Goal: Task Accomplishment & Management: Use online tool/utility

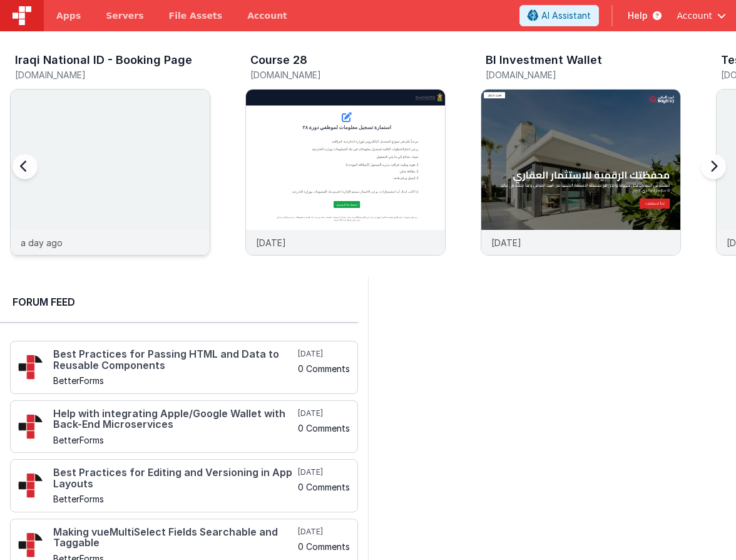
click at [158, 140] on div at bounding box center [110, 160] width 199 height 140
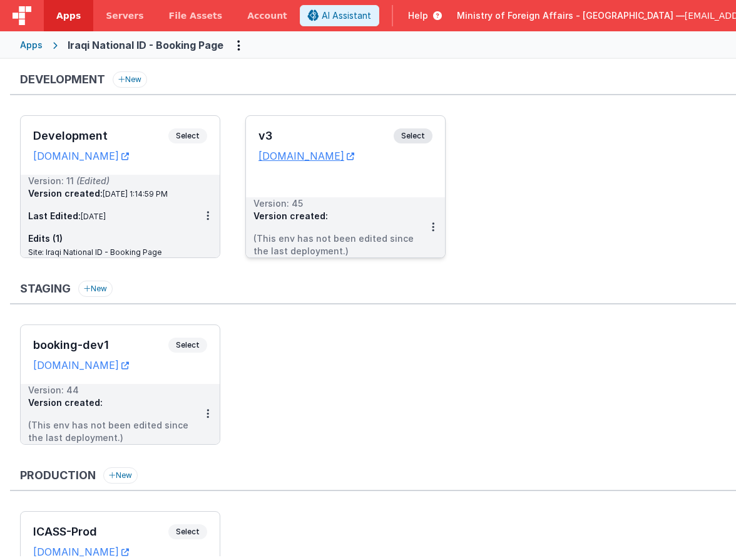
click at [411, 132] on span "Select" at bounding box center [413, 135] width 39 height 15
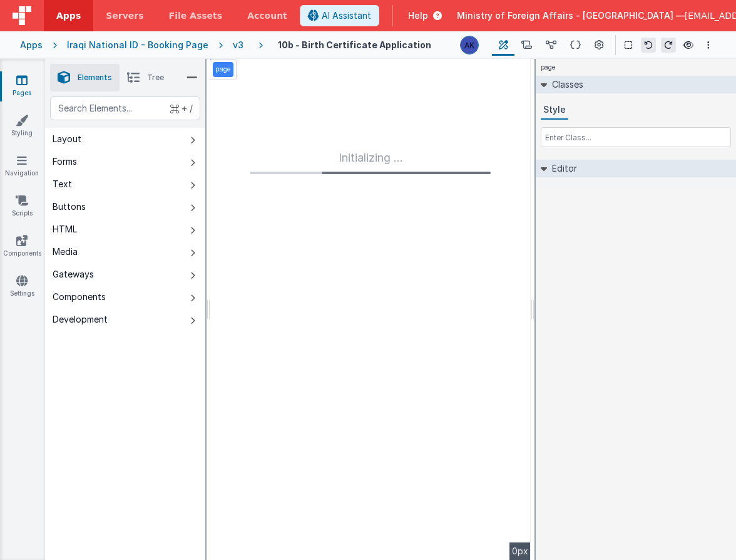
click at [21, 44] on div "Apps" at bounding box center [31, 45] width 23 height 13
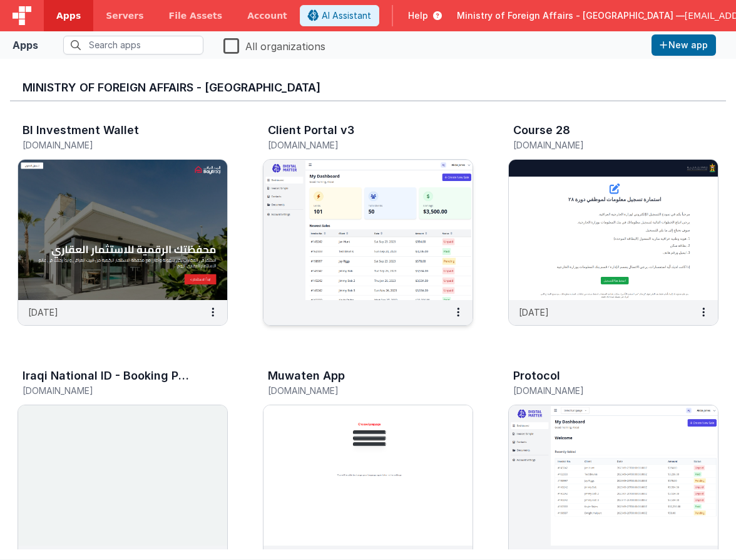
click at [407, 215] on img at bounding box center [368, 230] width 209 height 140
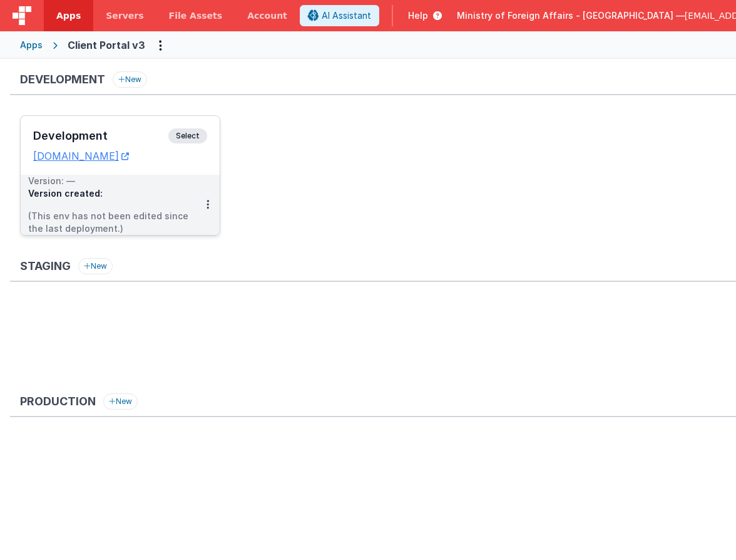
click at [204, 136] on span "Select" at bounding box center [187, 135] width 39 height 15
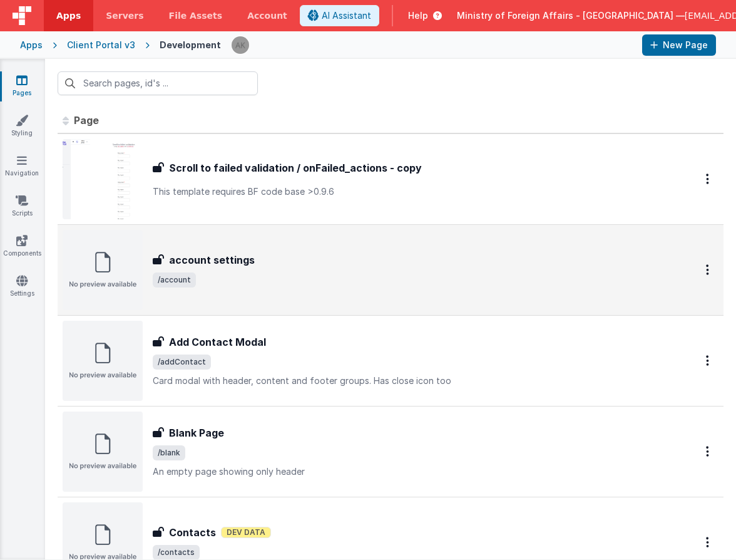
click at [125, 249] on img at bounding box center [103, 270] width 80 height 80
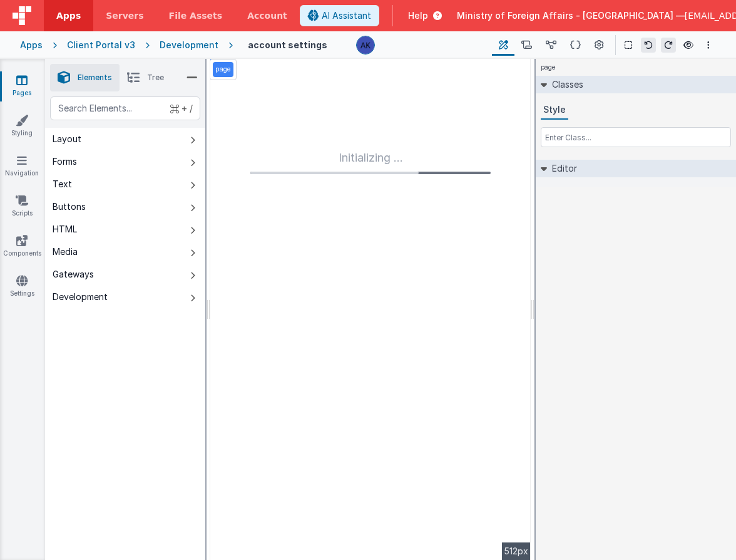
click at [30, 50] on div "Apps" at bounding box center [31, 45] width 23 height 13
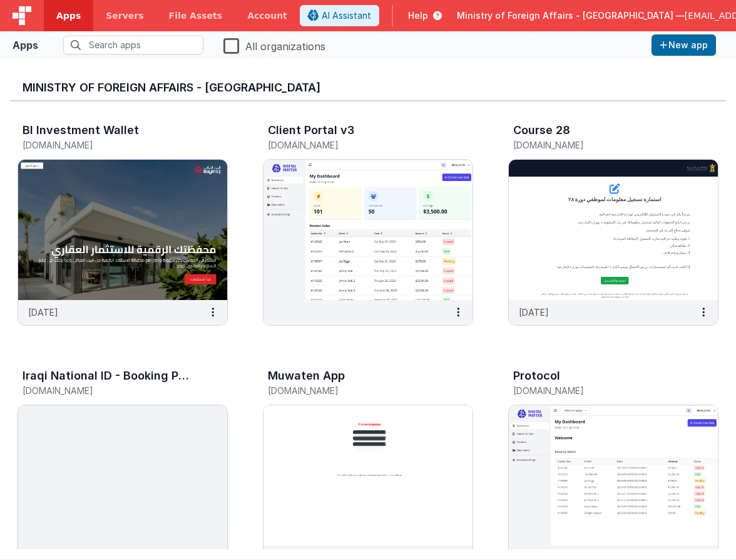
click at [179, 439] on img at bounding box center [122, 475] width 209 height 140
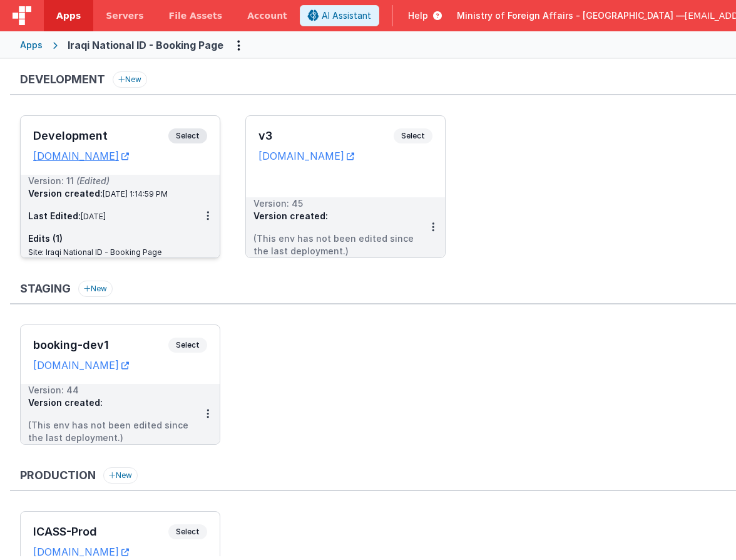
click at [200, 137] on span "Select" at bounding box center [187, 135] width 39 height 15
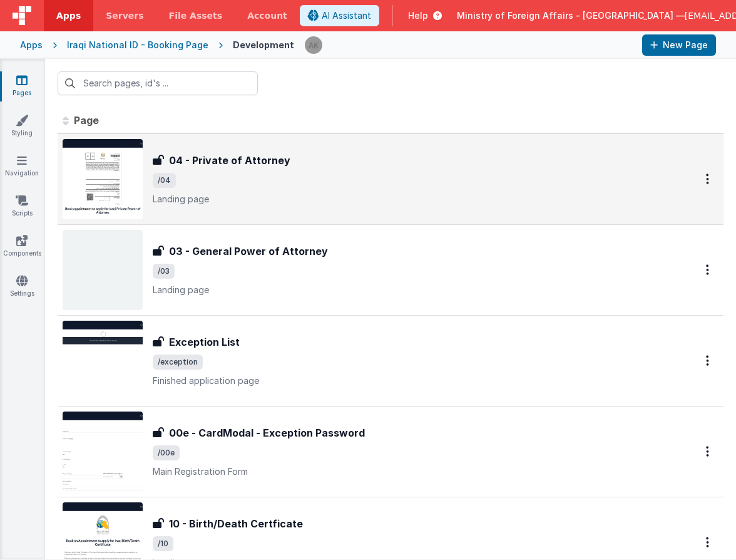
click at [142, 174] on img at bounding box center [103, 179] width 80 height 80
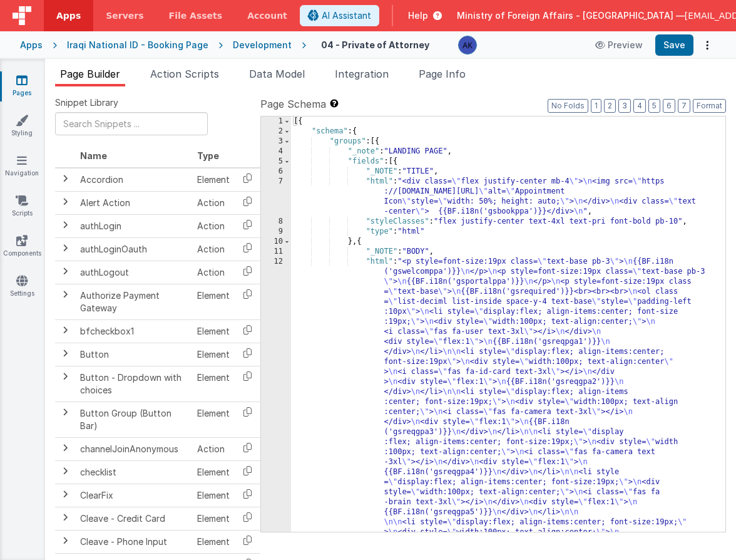
click at [128, 48] on div "Iraqi National ID - Booking Page" at bounding box center [137, 45] width 141 height 13
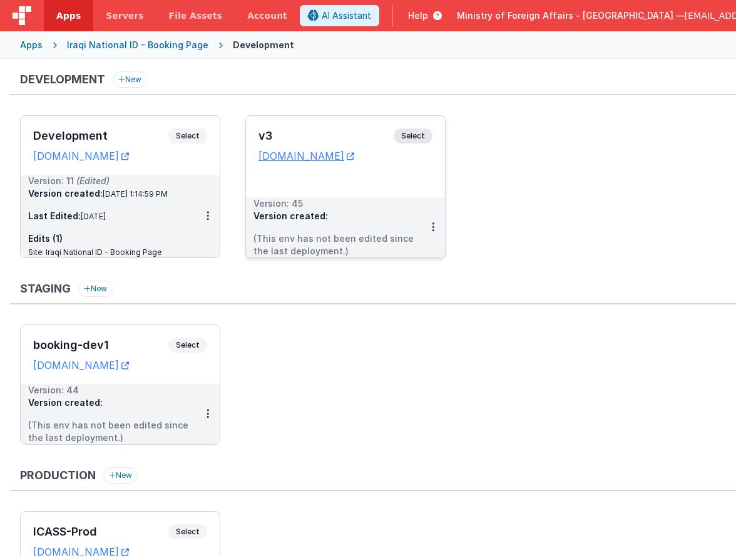
click at [416, 134] on span "Select" at bounding box center [413, 135] width 39 height 15
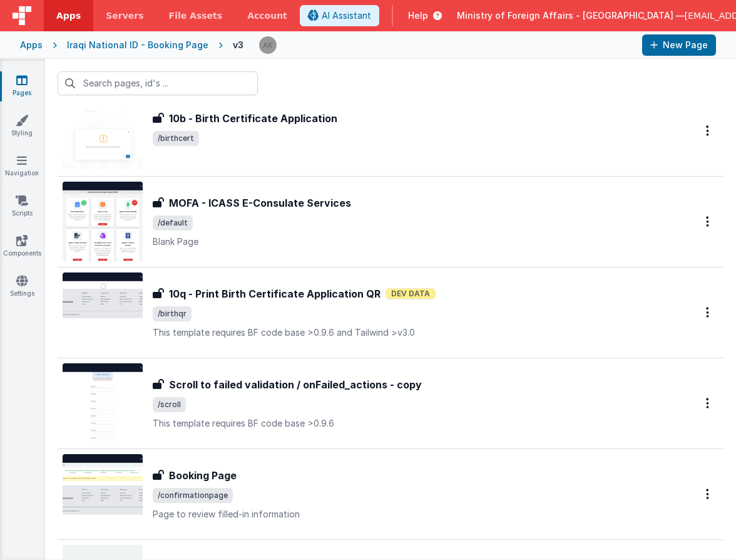
scroll to position [140, 0]
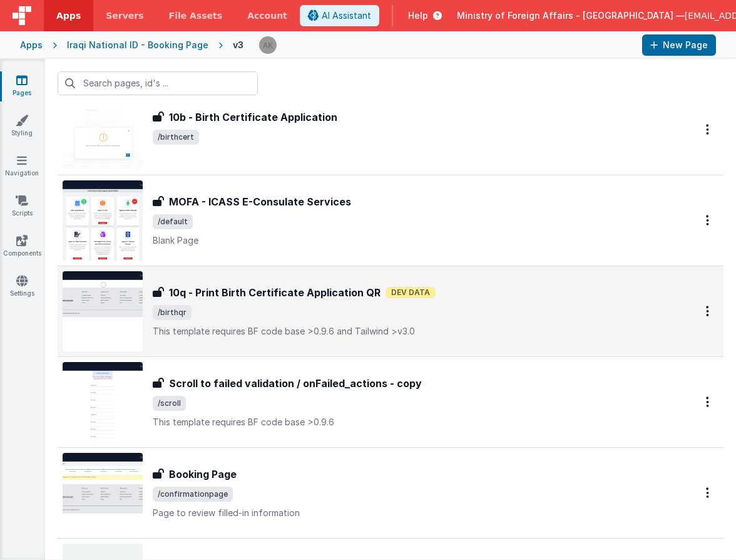
click at [114, 301] on img at bounding box center [103, 311] width 80 height 80
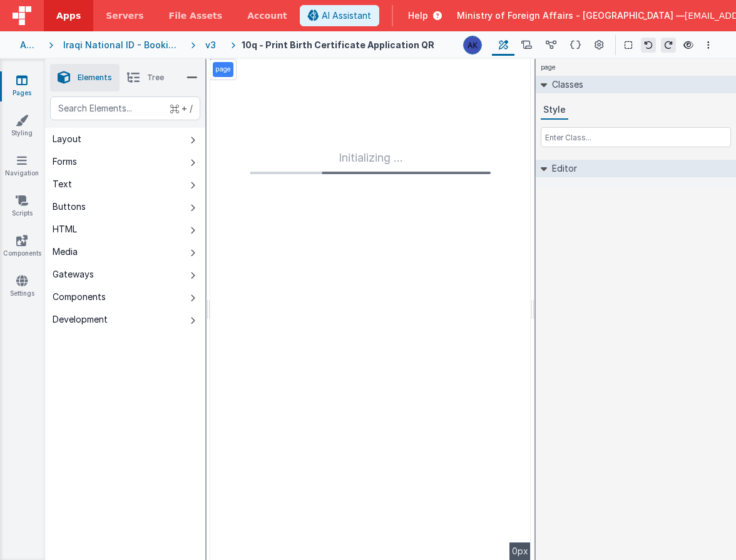
click at [156, 46] on div "Iraqi National ID - Booking Page" at bounding box center [122, 45] width 118 height 13
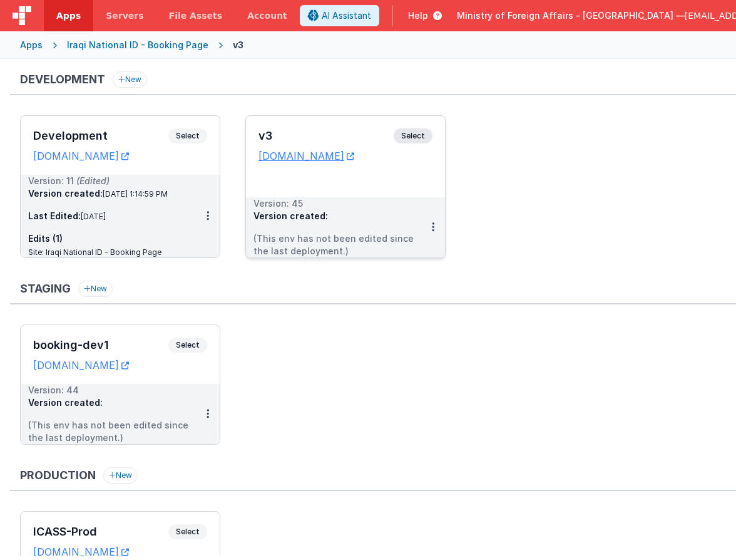
click at [411, 137] on span "Select" at bounding box center [413, 135] width 39 height 15
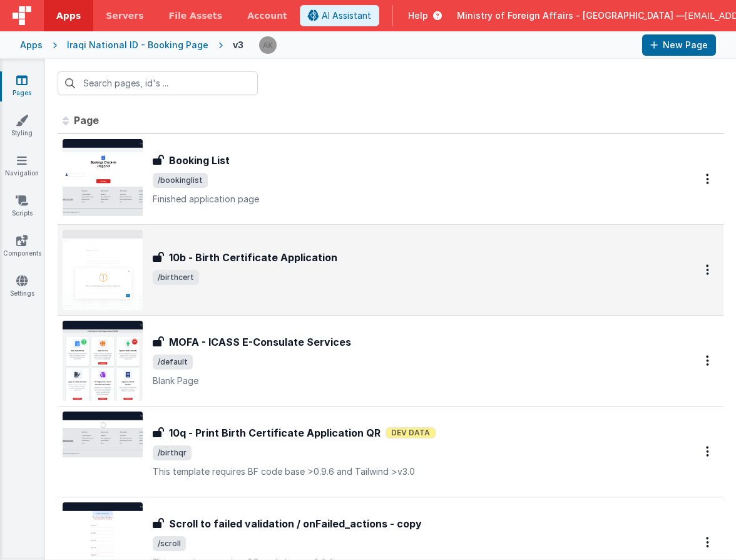
click at [130, 246] on img at bounding box center [103, 270] width 80 height 80
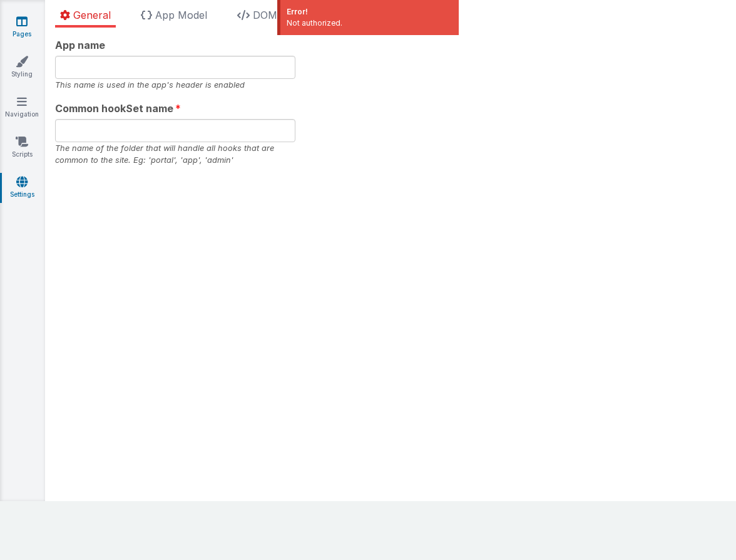
click at [18, 25] on icon at bounding box center [21, 21] width 11 height 13
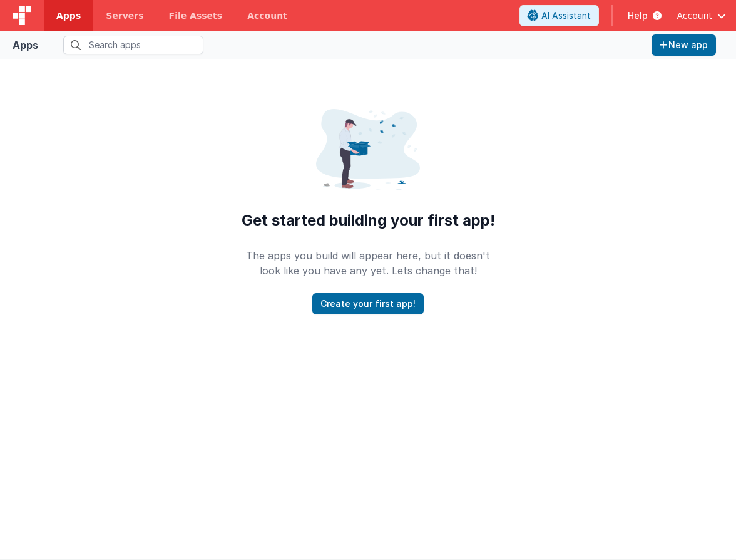
click at [702, 19] on span "Account" at bounding box center [695, 15] width 36 height 13
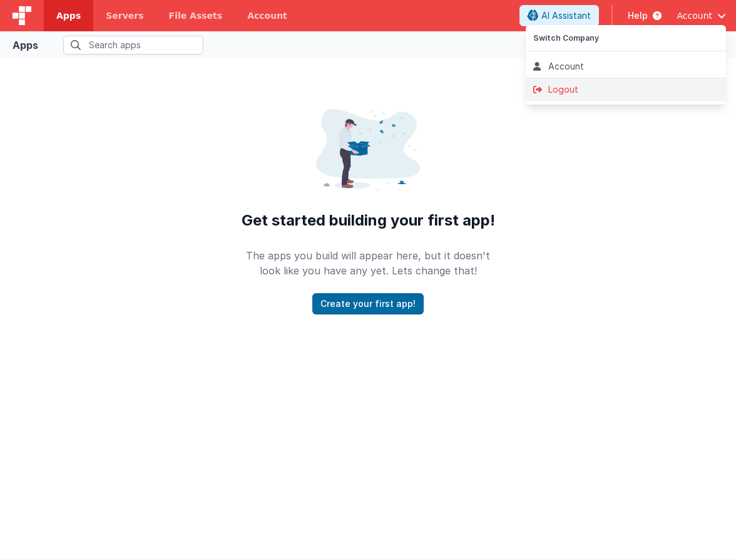
click at [618, 98] on li "Logout" at bounding box center [626, 89] width 200 height 23
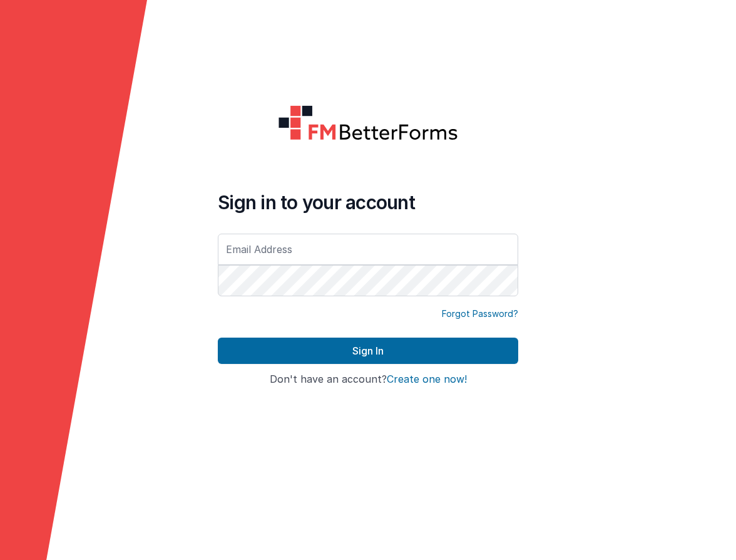
type input "[EMAIL_ADDRESS][DOMAIN_NAME]"
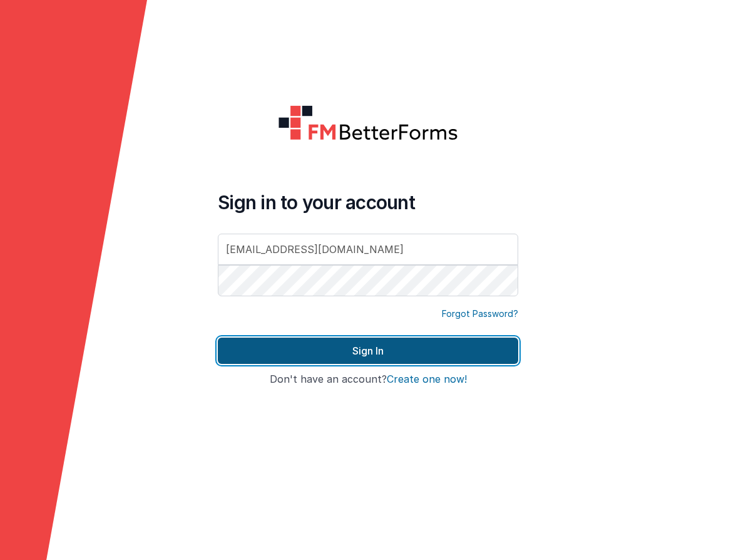
click at [462, 356] on button "Sign In" at bounding box center [368, 350] width 300 height 26
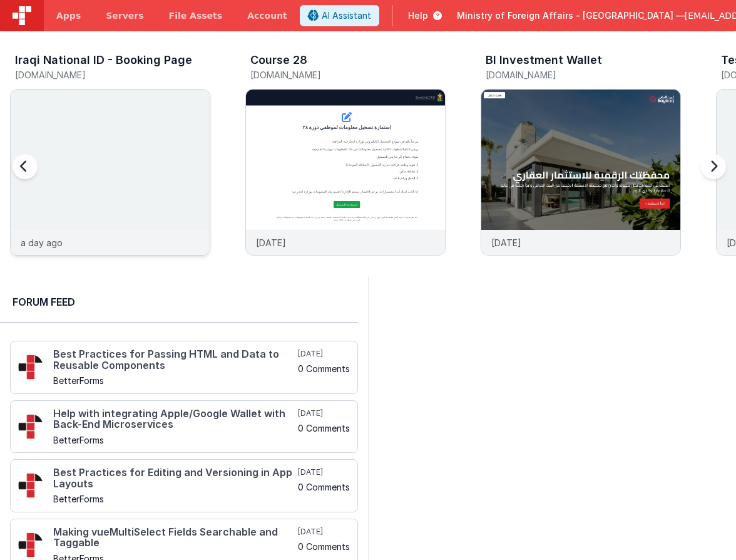
click at [143, 142] on img at bounding box center [110, 189] width 199 height 199
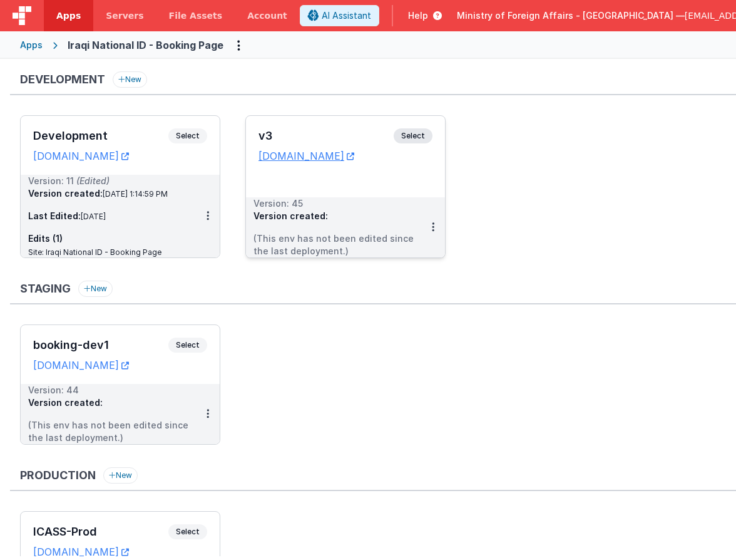
click at [421, 137] on span "Select" at bounding box center [413, 135] width 39 height 15
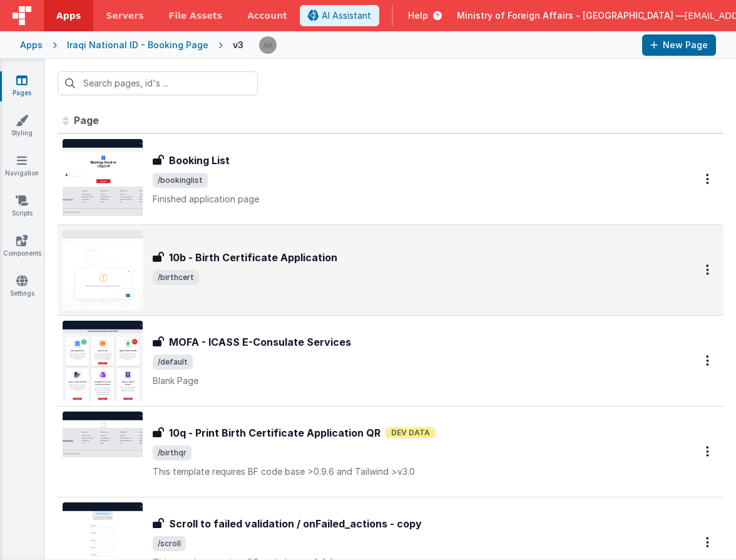
click at [129, 265] on img at bounding box center [103, 270] width 80 height 80
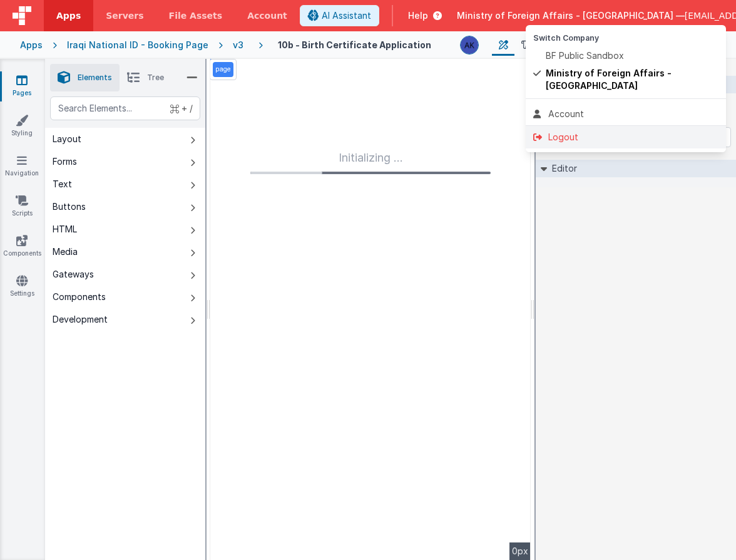
click at [615, 131] on div "Logout" at bounding box center [625, 137] width 185 height 13
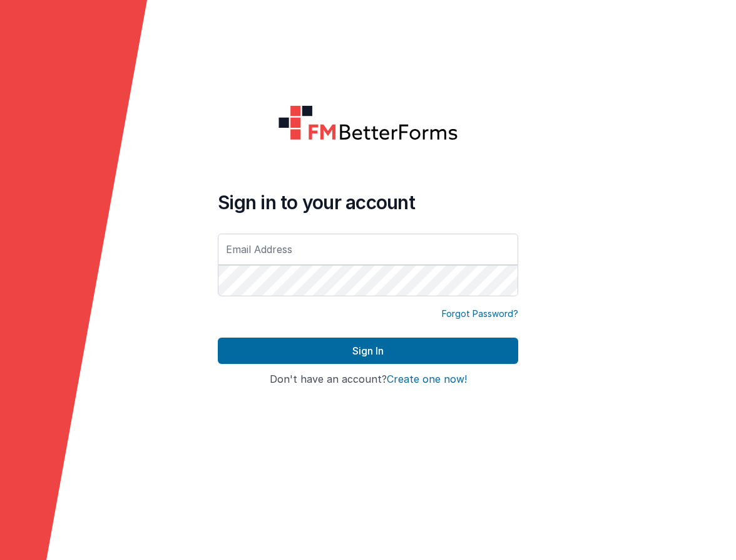
type input "[EMAIL_ADDRESS][DOMAIN_NAME]"
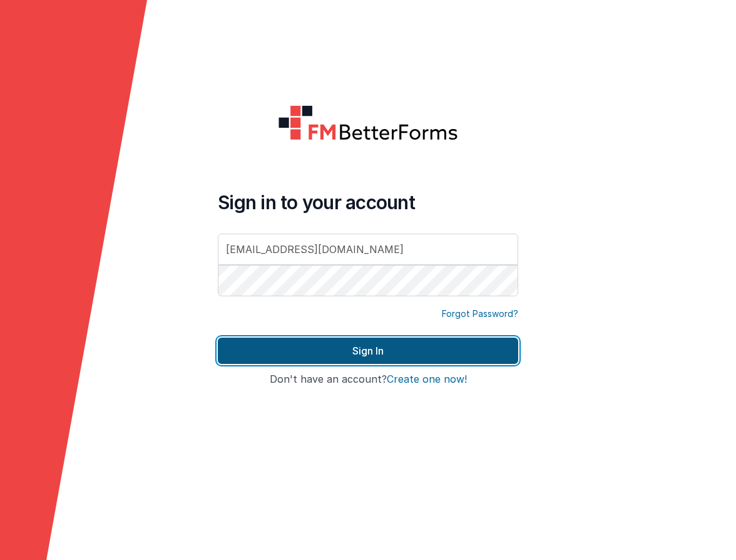
click at [471, 343] on button "Sign In" at bounding box center [368, 350] width 300 height 26
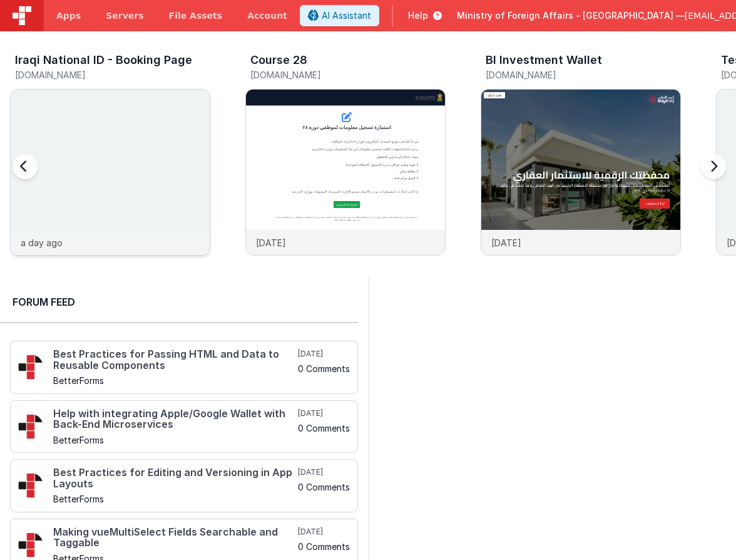
click at [177, 160] on img at bounding box center [110, 189] width 199 height 199
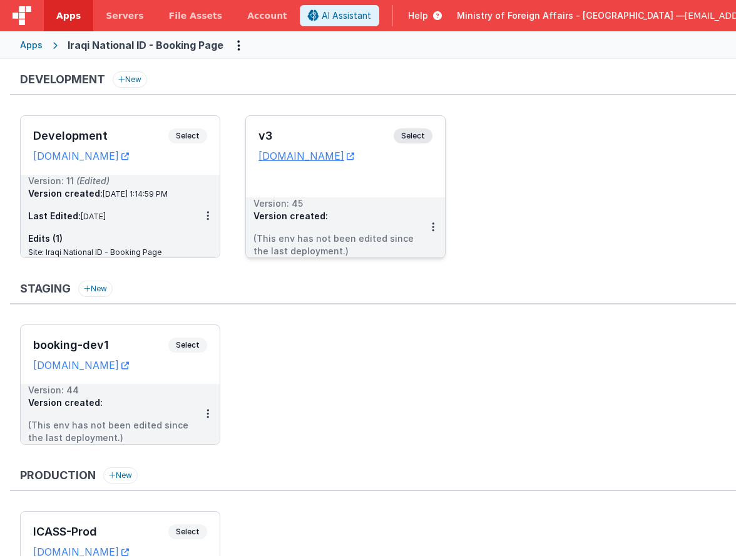
click at [421, 133] on span "Select" at bounding box center [413, 135] width 39 height 15
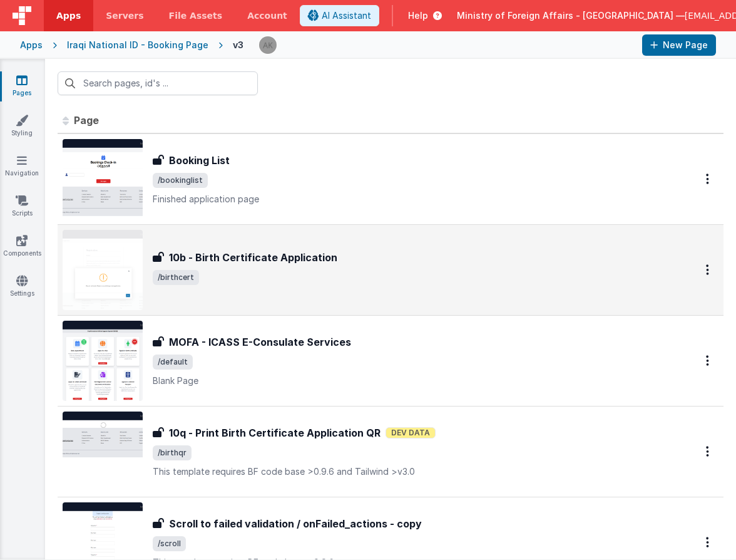
click at [129, 257] on img at bounding box center [103, 270] width 80 height 80
